Goal: Entertainment & Leisure: Consume media (video, audio)

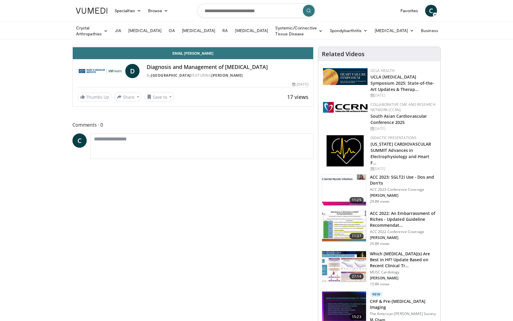
click at [460, 35] on div "Progress Bar" at bounding box center [460, 34] width 1 height 2
click at [466, 35] on div "Progress Bar" at bounding box center [466, 34] width 1 height 2
click at [469, 35] on div "Progress Bar" at bounding box center [469, 34] width 1 height 2
click at [313, 47] on div "10 seconds Tap to unmute" at bounding box center [193, 47] width 241 height 0
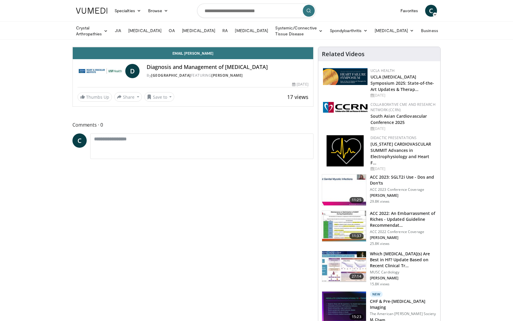
click at [73, 47] on span "Video Player" at bounding box center [79, 41] width 12 height 12
click at [474, 35] on div "Progress Bar" at bounding box center [474, 34] width 1 height 2
click at [476, 35] on div "Progress Bar" at bounding box center [476, 34] width 1 height 2
click at [201, 55] on icon "Video Player" at bounding box center [193, 47] width 17 height 17
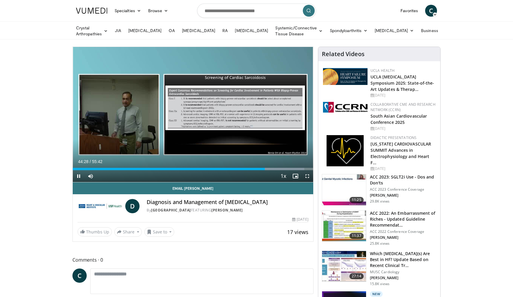
click at [307, 176] on span "Video Player" at bounding box center [307, 176] width 12 height 12
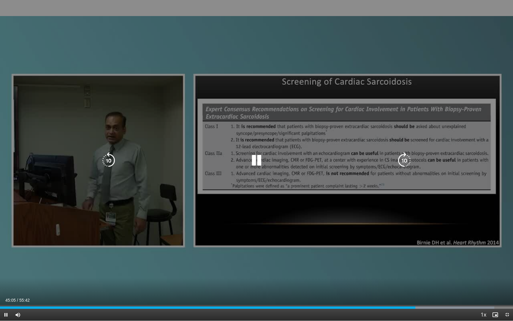
click at [258, 162] on icon "Video Player" at bounding box center [256, 160] width 17 height 17
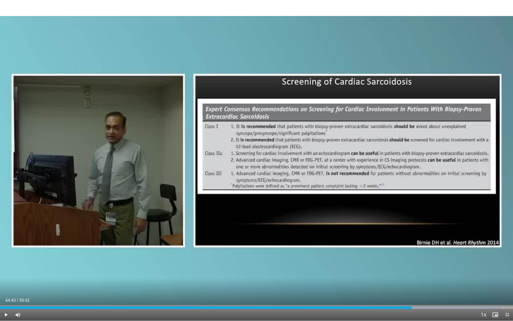
click at [6, 315] on span "Video Player" at bounding box center [6, 315] width 12 height 12
click at [415, 307] on div "Progress Bar" at bounding box center [415, 307] width 1 height 2
click at [429, 306] on div "Progress Bar" at bounding box center [429, 307] width 1 height 2
click at [424, 308] on div "Progress Bar" at bounding box center [424, 307] width 1 height 2
click at [421, 307] on div "Progress Bar" at bounding box center [421, 307] width 1 height 2
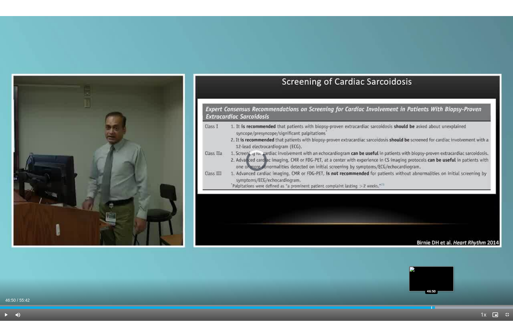
click at [432, 308] on div "Progress Bar" at bounding box center [432, 307] width 1 height 2
click at [438, 308] on div "Progress Bar" at bounding box center [438, 307] width 1 height 2
click at [434, 308] on div "Progress Bar" at bounding box center [434, 307] width 1 height 2
click at [455, 307] on div "Progress Bar" at bounding box center [455, 307] width 1 height 2
click at [451, 307] on div "Progress Bar" at bounding box center [451, 307] width 1 height 2
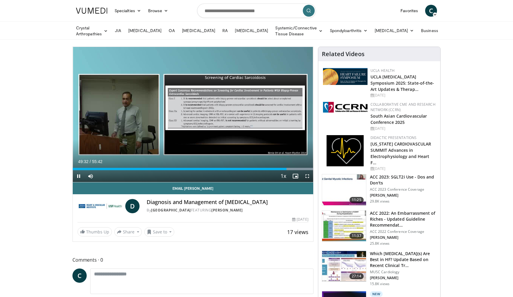
click at [306, 178] on span "Video Player" at bounding box center [307, 176] width 12 height 12
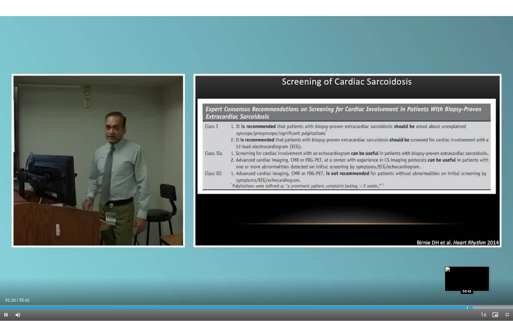
click at [467, 307] on div "Progress Bar" at bounding box center [467, 307] width 1 height 2
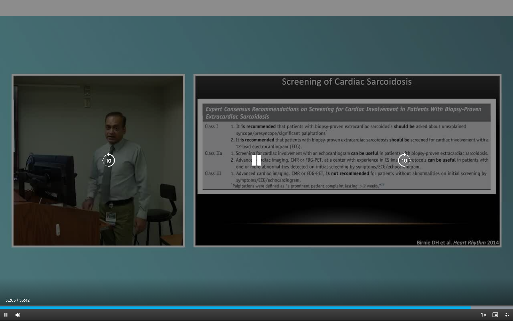
click at [254, 156] on icon "Video Player" at bounding box center [256, 160] width 17 height 17
click at [248, 156] on div "Video Player" at bounding box center [257, 160] width 308 height 12
click at [251, 157] on icon "Video Player" at bounding box center [256, 160] width 17 height 17
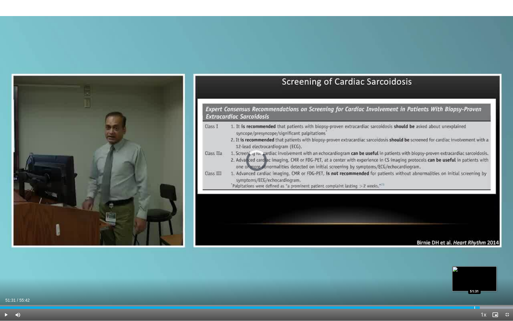
click at [475, 308] on div "Progress Bar" at bounding box center [475, 307] width 1 height 2
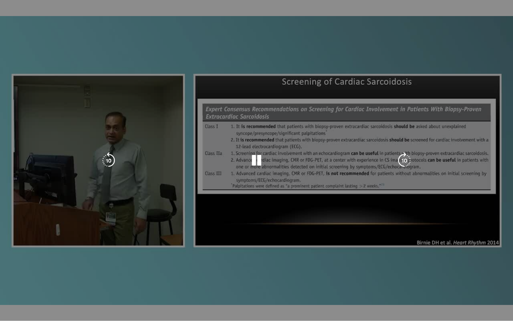
click at [471, 308] on video-js "**********" at bounding box center [256, 160] width 513 height 321
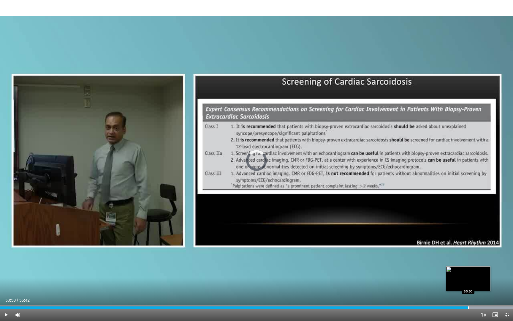
click at [468, 308] on div "Progress Bar" at bounding box center [468, 307] width 1 height 2
click at [484, 308] on div "Progress Bar" at bounding box center [484, 307] width 1 height 2
click at [478, 307] on div "Progress Bar" at bounding box center [478, 307] width 1 height 2
